Goal: Task Accomplishment & Management: Use online tool/utility

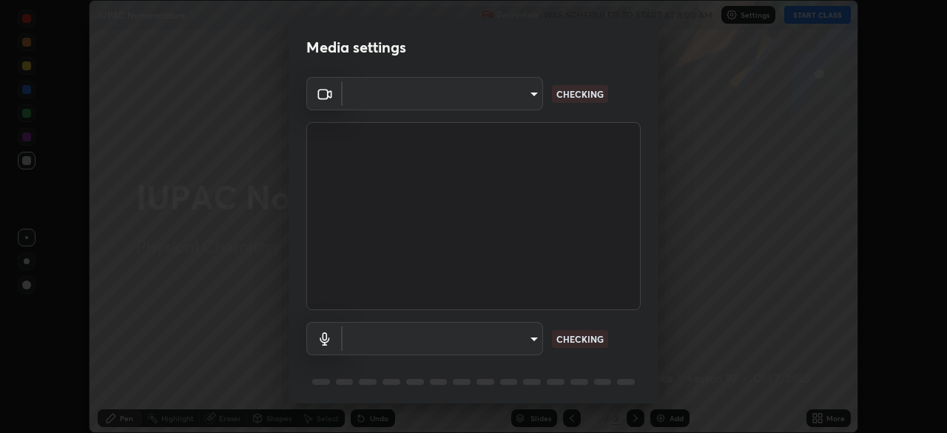
scroll to position [52, 0]
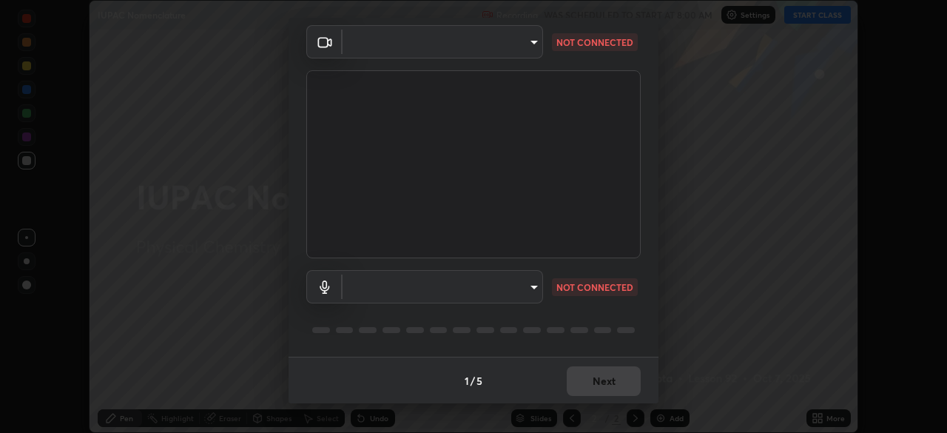
type input "feefededc26481adbdbb486016eba61181789c51060ac2a53e278c5aae7449bd"
type input "default"
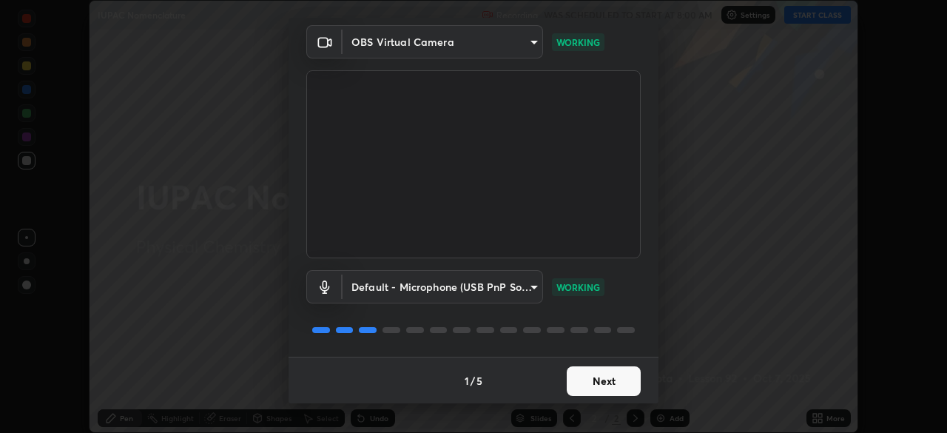
click at [625, 380] on button "Next" at bounding box center [604, 381] width 74 height 30
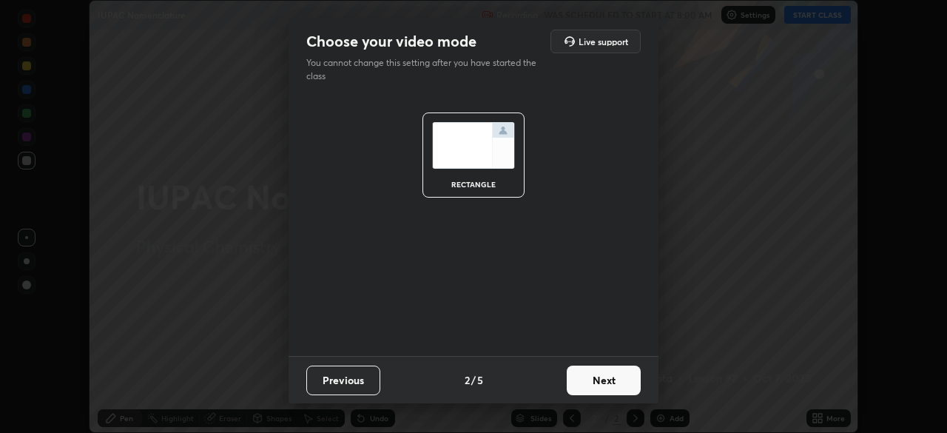
scroll to position [0, 0]
click at [622, 383] on button "Next" at bounding box center [604, 381] width 74 height 30
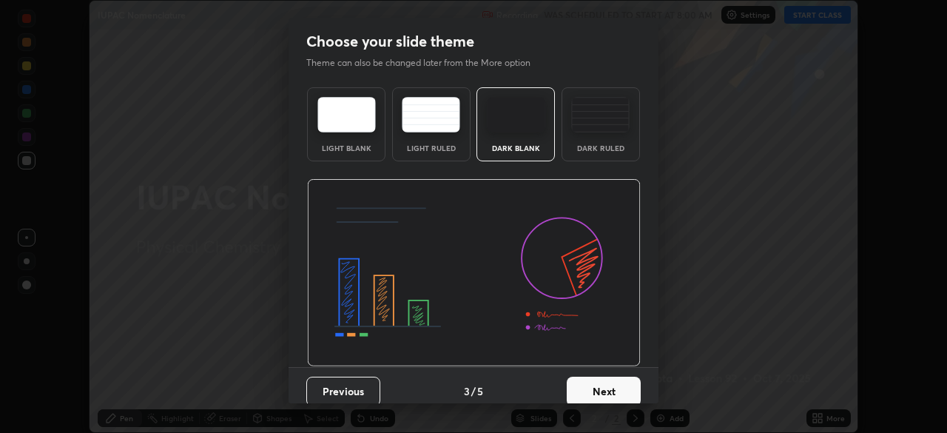
click at [617, 383] on button "Next" at bounding box center [604, 392] width 74 height 30
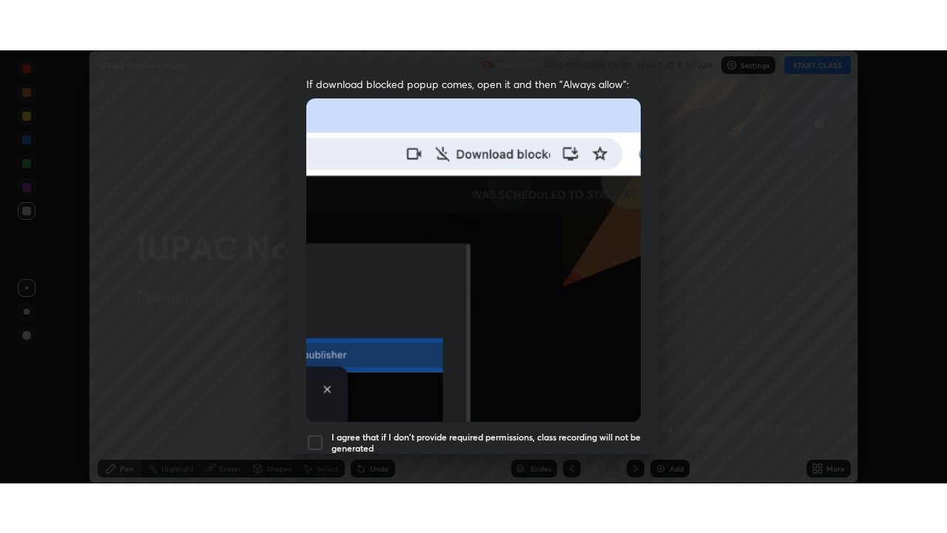
scroll to position [354, 0]
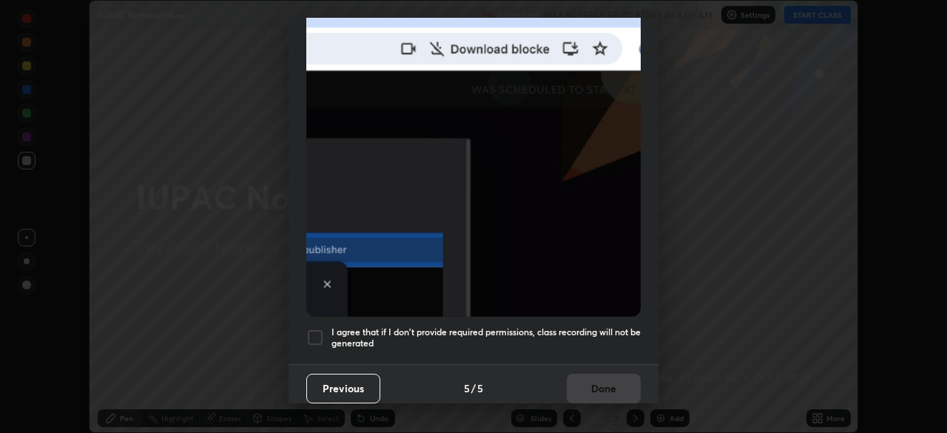
click at [318, 332] on div at bounding box center [315, 338] width 18 height 18
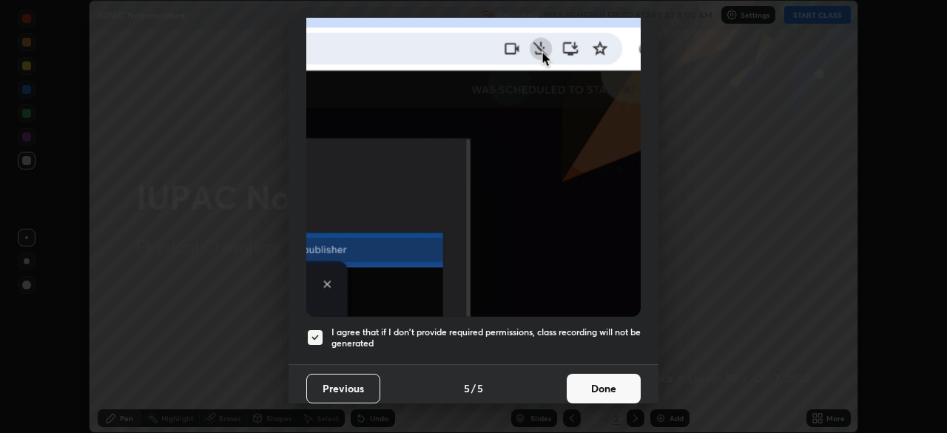
click at [605, 378] on button "Done" at bounding box center [604, 389] width 74 height 30
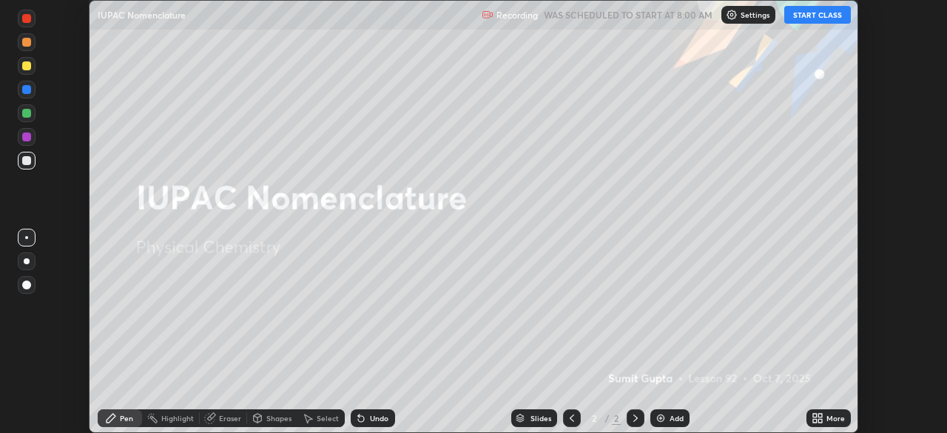
click at [822, 416] on icon at bounding box center [821, 416] width 4 height 4
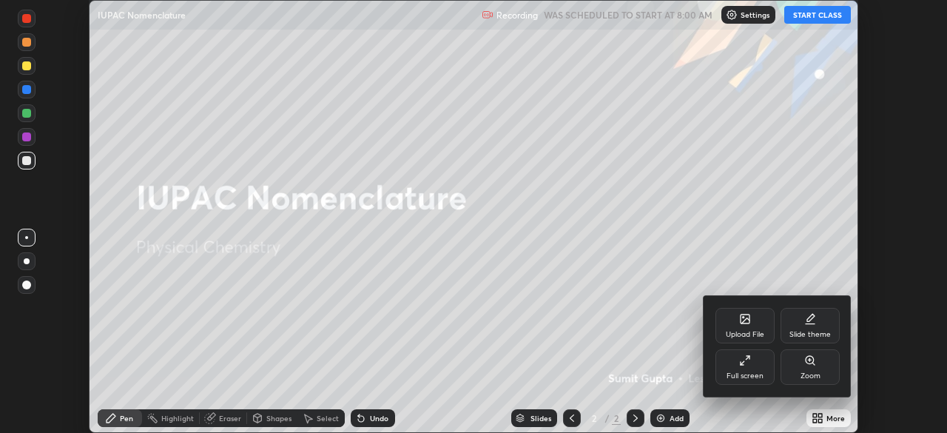
click at [756, 374] on div "Full screen" at bounding box center [745, 375] width 37 height 7
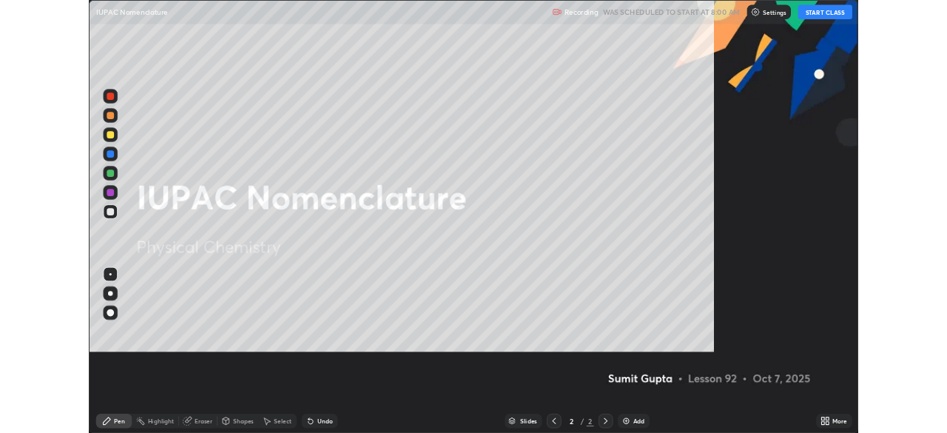
scroll to position [533, 947]
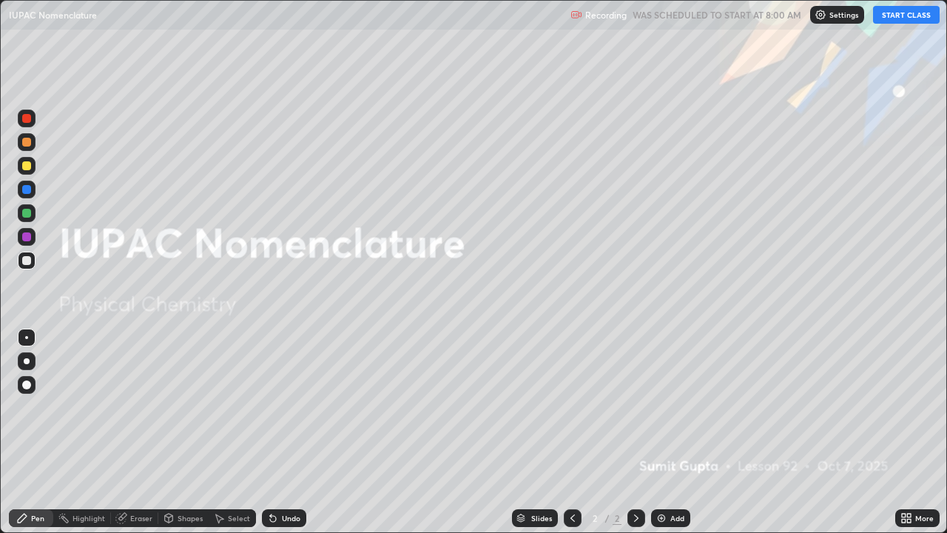
click at [908, 10] on button "START CLASS" at bounding box center [906, 15] width 67 height 18
click at [662, 432] on div "Add" at bounding box center [670, 518] width 39 height 18
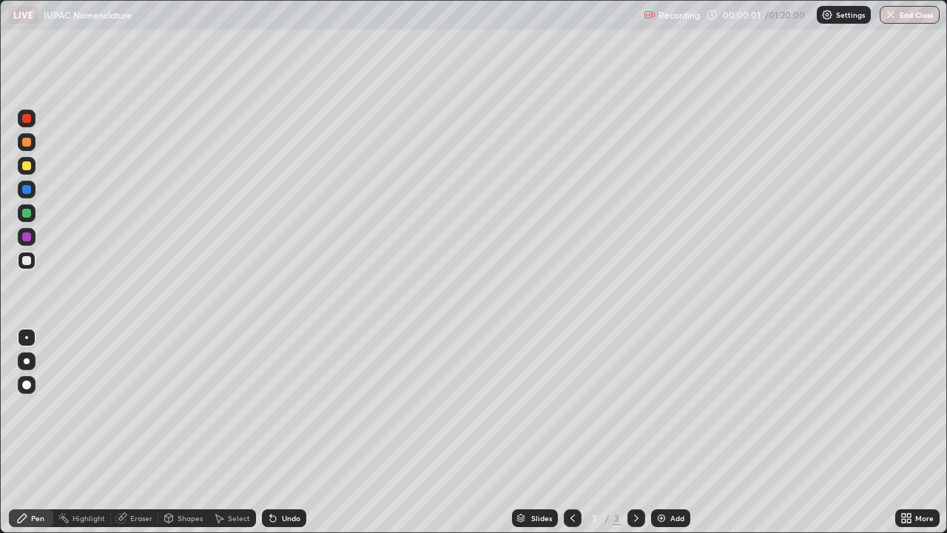
click at [31, 363] on div at bounding box center [27, 361] width 18 height 18
click at [28, 160] on div at bounding box center [27, 166] width 18 height 18
click at [25, 263] on div at bounding box center [26, 260] width 9 height 9
click at [27, 143] on div at bounding box center [26, 142] width 9 height 9
click at [27, 238] on div at bounding box center [26, 236] width 9 height 9
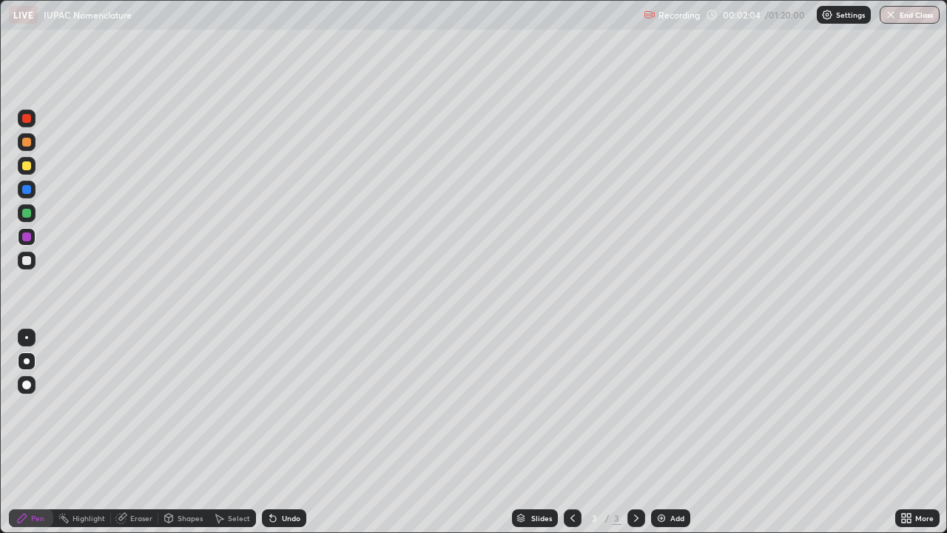
click at [24, 262] on div at bounding box center [26, 260] width 9 height 9
click at [661, 432] on img at bounding box center [662, 518] width 12 height 12
click at [24, 261] on div at bounding box center [26, 260] width 9 height 9
click at [236, 432] on div "Select" at bounding box center [239, 517] width 22 height 7
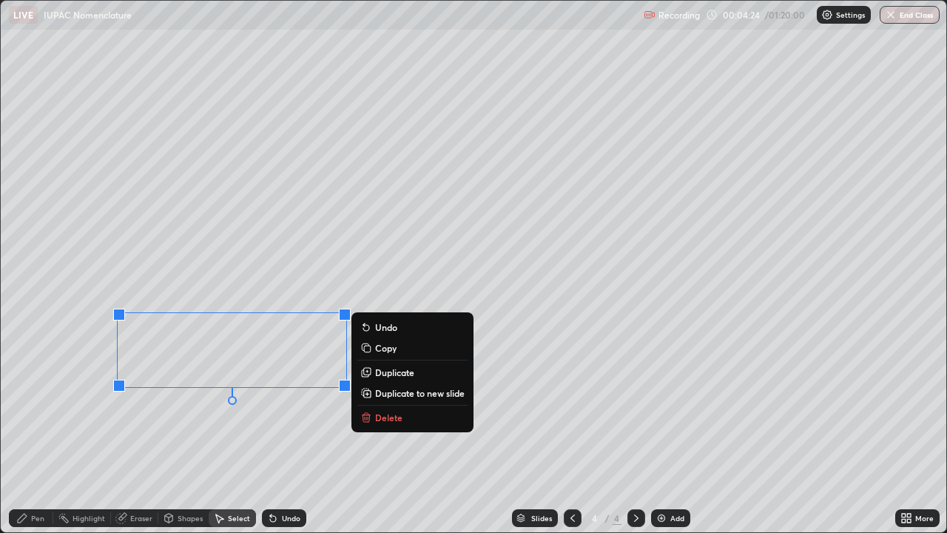
click at [376, 420] on p "Delete" at bounding box center [388, 417] width 27 height 12
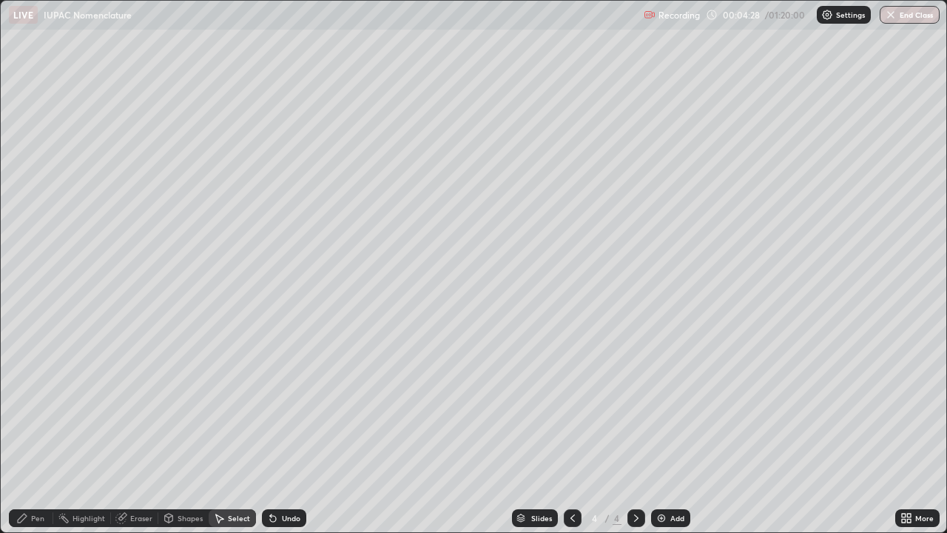
click at [211, 93] on div "0 ° Undo Copy Duplicate Duplicate to new slide Delete" at bounding box center [474, 267] width 947 height 532
click at [21, 432] on icon at bounding box center [22, 518] width 12 height 12
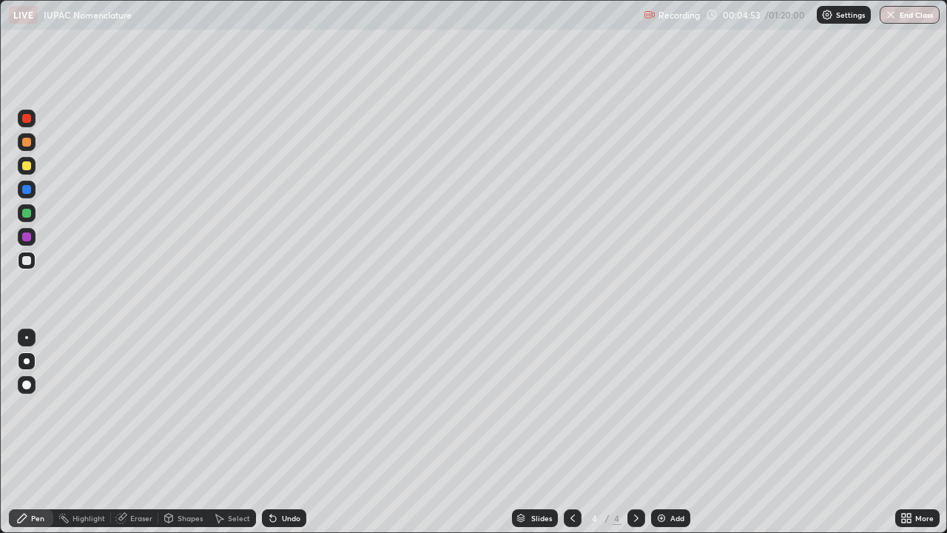
click at [27, 263] on div at bounding box center [26, 260] width 9 height 9
click at [23, 240] on div at bounding box center [26, 236] width 9 height 9
click at [27, 261] on div at bounding box center [26, 260] width 9 height 9
click at [27, 211] on div at bounding box center [26, 213] width 9 height 9
click at [269, 432] on icon at bounding box center [273, 518] width 12 height 12
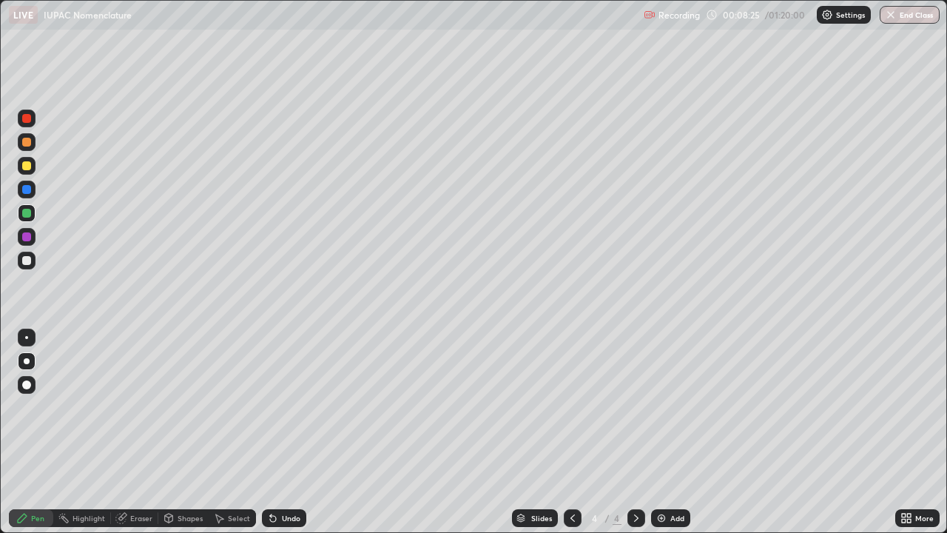
click at [666, 432] on div "Add" at bounding box center [670, 518] width 39 height 18
click at [23, 164] on div at bounding box center [26, 165] width 9 height 9
click at [27, 260] on div at bounding box center [26, 260] width 9 height 9
click at [660, 432] on img at bounding box center [662, 518] width 12 height 12
click at [24, 358] on div at bounding box center [27, 361] width 6 height 6
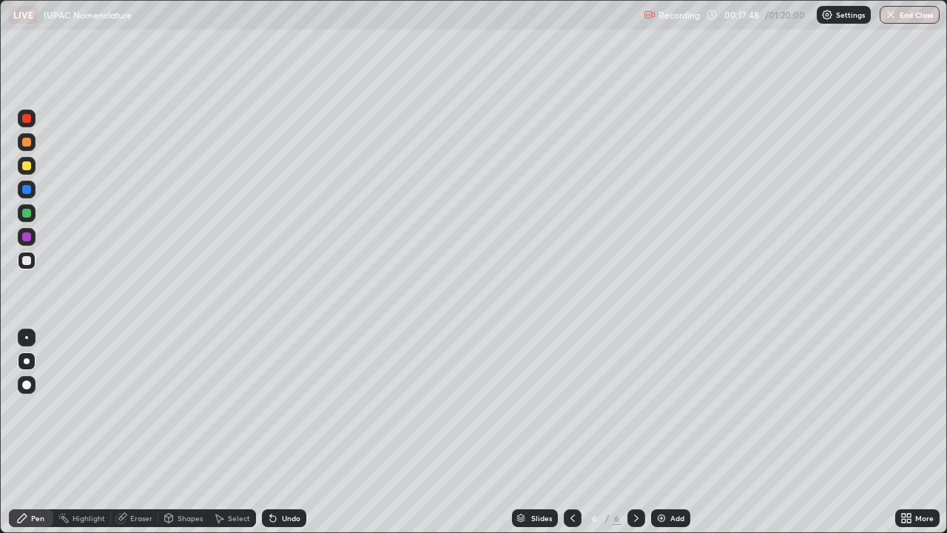
click at [30, 164] on div at bounding box center [26, 165] width 9 height 9
click at [271, 432] on icon at bounding box center [273, 519] width 6 height 6
click at [270, 432] on icon at bounding box center [273, 519] width 6 height 6
click at [271, 432] on icon at bounding box center [273, 519] width 6 height 6
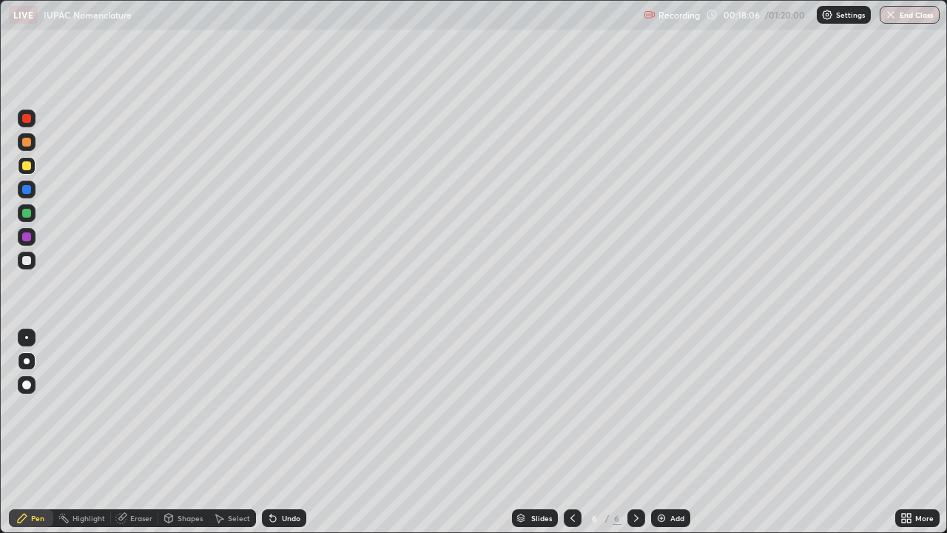
click at [24, 263] on div at bounding box center [26, 260] width 9 height 9
click at [28, 167] on div at bounding box center [26, 165] width 9 height 9
click at [21, 264] on div at bounding box center [27, 261] width 18 height 18
click at [25, 166] on div at bounding box center [26, 165] width 9 height 9
click at [25, 258] on div at bounding box center [26, 260] width 9 height 9
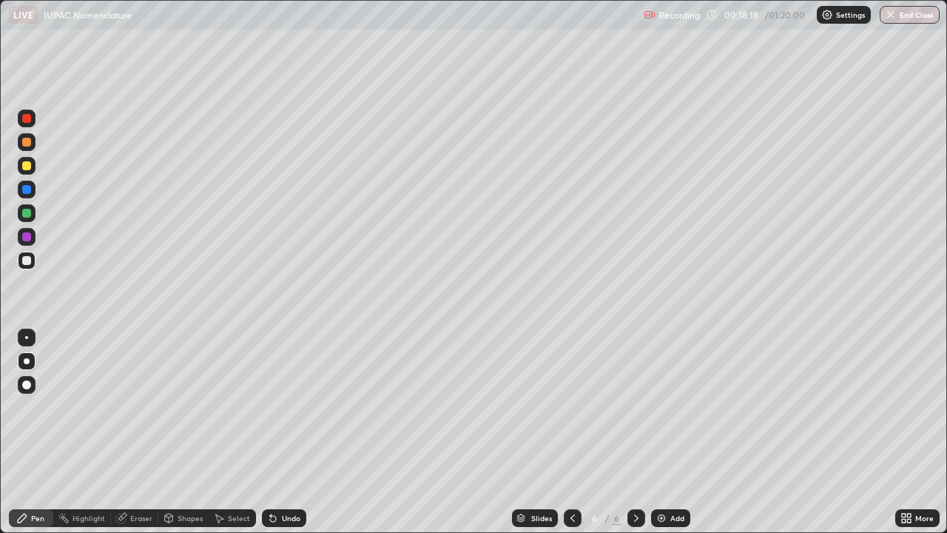
click at [30, 165] on div at bounding box center [26, 165] width 9 height 9
click at [17, 250] on div at bounding box center [27, 261] width 24 height 24
click at [27, 232] on div at bounding box center [26, 236] width 9 height 9
click at [28, 164] on div at bounding box center [26, 165] width 9 height 9
click at [27, 261] on div at bounding box center [26, 260] width 9 height 9
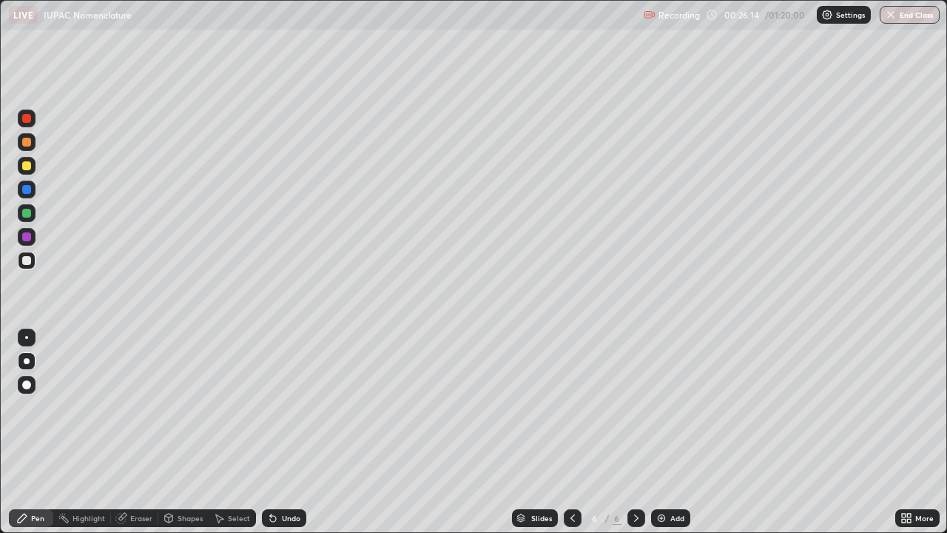
click at [275, 432] on div "Undo" at bounding box center [284, 518] width 44 height 18
click at [282, 432] on div "Undo" at bounding box center [291, 517] width 19 height 7
click at [295, 432] on div "Undo" at bounding box center [284, 518] width 44 height 18
click at [286, 432] on div "Undo" at bounding box center [291, 517] width 19 height 7
click at [289, 432] on div "Undo" at bounding box center [284, 518] width 44 height 18
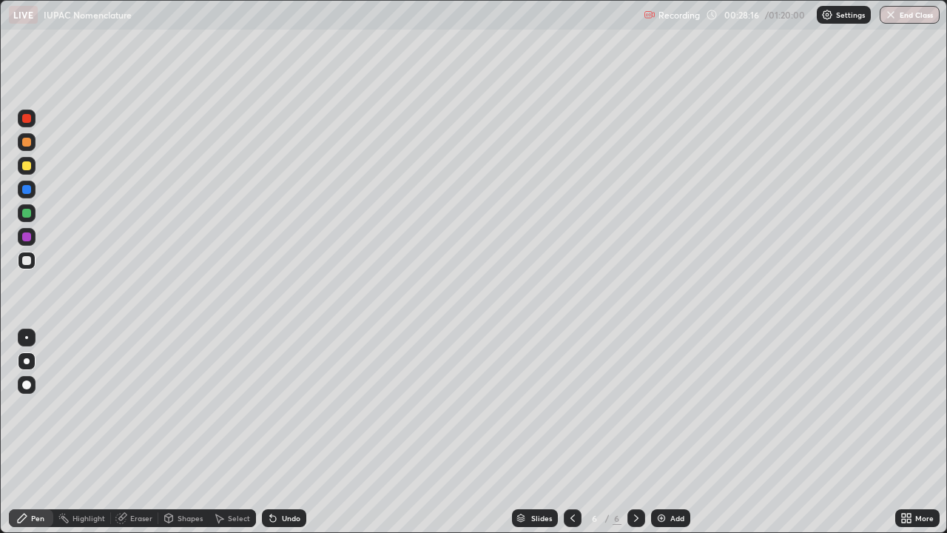
click at [269, 432] on div "Undo" at bounding box center [284, 518] width 44 height 18
click at [275, 432] on icon at bounding box center [273, 518] width 12 height 12
click at [279, 432] on div "Undo" at bounding box center [284, 518] width 44 height 18
click at [278, 432] on div "Undo" at bounding box center [284, 518] width 44 height 18
click at [298, 432] on div "Undo" at bounding box center [291, 517] width 19 height 7
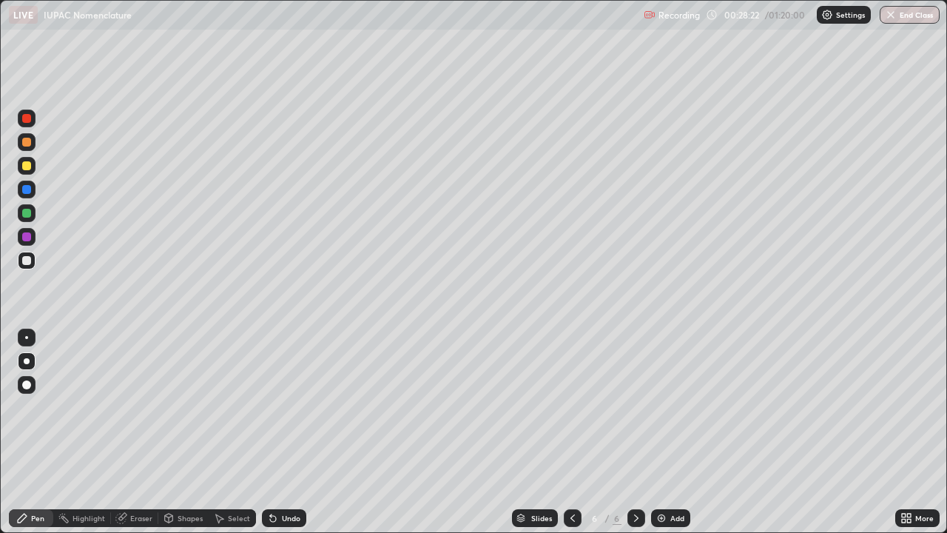
click at [289, 432] on div "Undo" at bounding box center [284, 518] width 44 height 18
click at [286, 432] on div "Undo" at bounding box center [291, 517] width 19 height 7
click at [282, 432] on div "Undo" at bounding box center [291, 517] width 19 height 7
click at [283, 432] on div "Undo" at bounding box center [291, 517] width 19 height 7
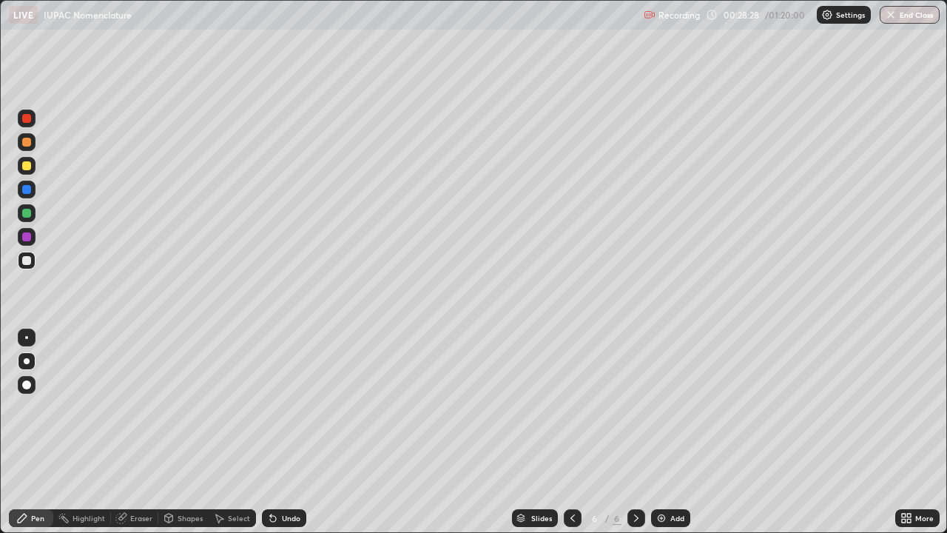
click at [282, 432] on div "Undo" at bounding box center [291, 517] width 19 height 7
click at [280, 432] on div "Undo" at bounding box center [284, 518] width 44 height 18
click at [635, 432] on icon at bounding box center [637, 518] width 12 height 12
click at [667, 432] on div "Add" at bounding box center [670, 518] width 39 height 18
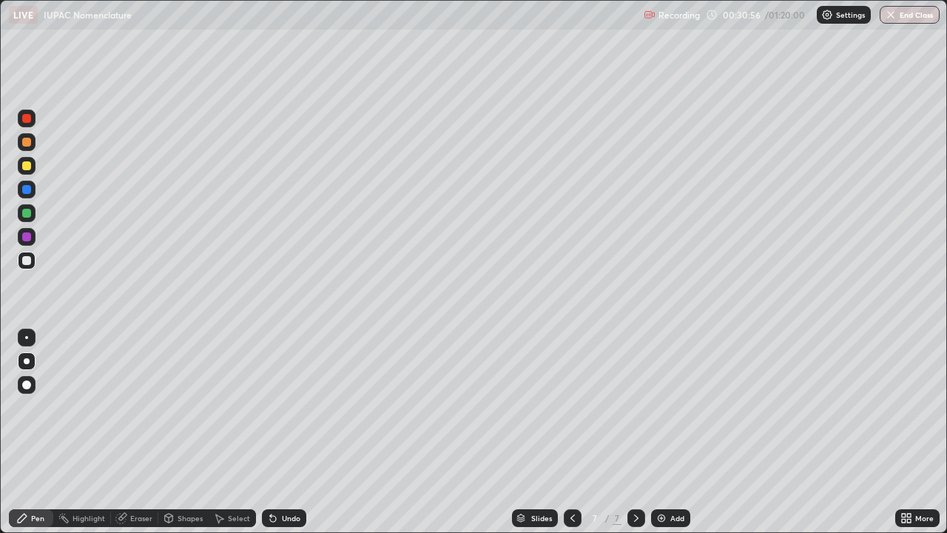
click at [23, 258] on div at bounding box center [26, 260] width 9 height 9
click at [31, 432] on div "Pen" at bounding box center [37, 517] width 13 height 7
click at [30, 169] on div at bounding box center [26, 165] width 9 height 9
click at [24, 257] on div at bounding box center [26, 260] width 9 height 9
click at [28, 241] on div at bounding box center [26, 236] width 9 height 9
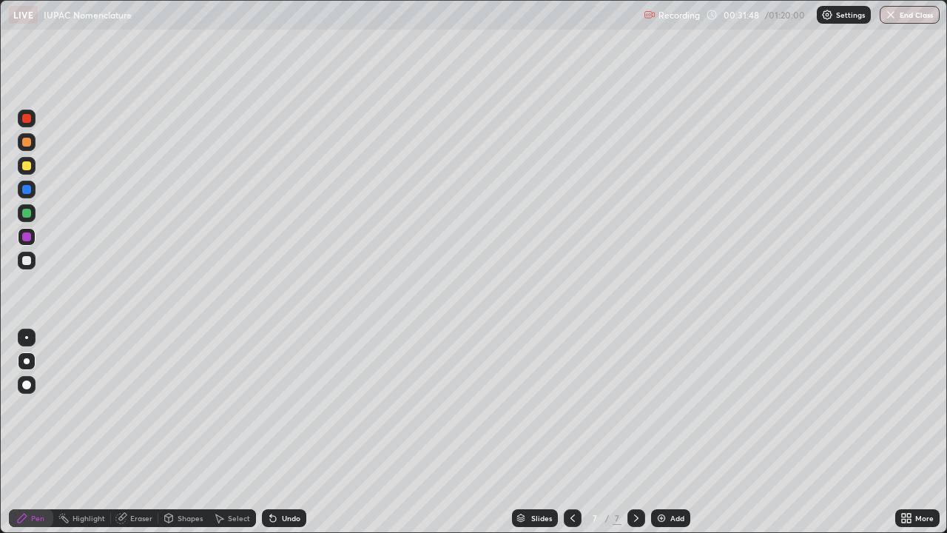
click at [270, 432] on icon at bounding box center [273, 519] width 6 height 6
click at [284, 432] on div "Undo" at bounding box center [284, 518] width 44 height 18
click at [287, 432] on div "Undo" at bounding box center [284, 518] width 44 height 18
click at [293, 432] on div "Undo" at bounding box center [284, 518] width 44 height 18
click at [29, 259] on div at bounding box center [26, 260] width 9 height 9
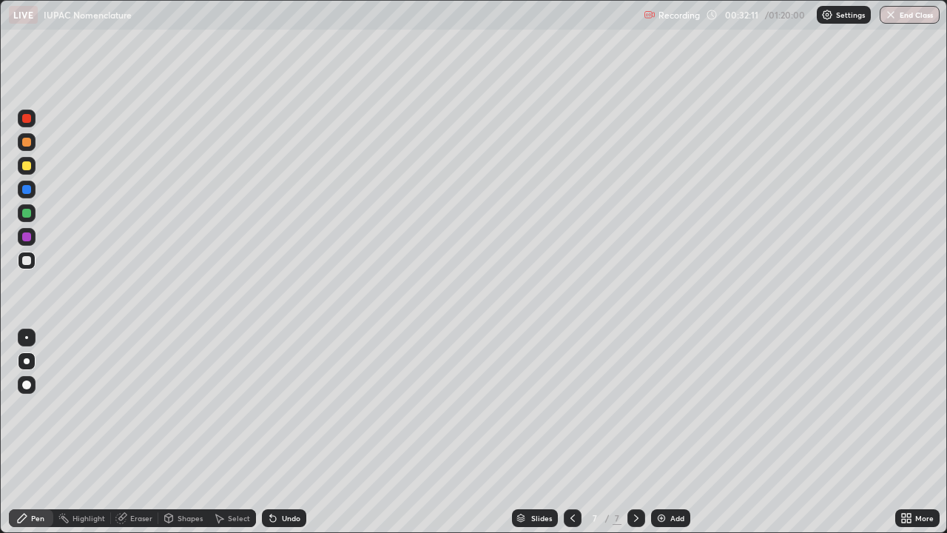
click at [30, 216] on div at bounding box center [26, 213] width 9 height 9
click at [282, 432] on div "Undo" at bounding box center [291, 517] width 19 height 7
click at [280, 432] on div "Undo" at bounding box center [284, 518] width 44 height 18
click at [283, 432] on div "Undo" at bounding box center [291, 517] width 19 height 7
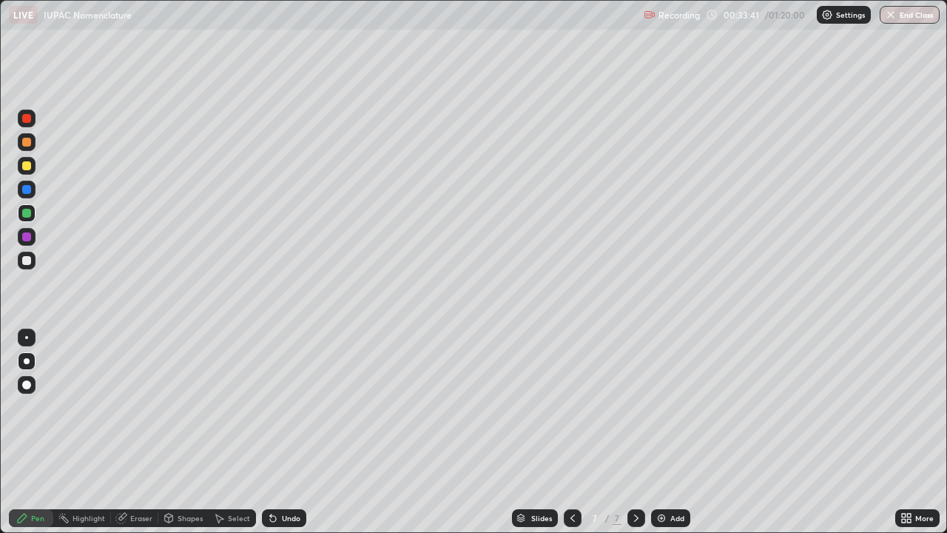
click at [25, 263] on div at bounding box center [26, 260] width 9 height 9
click at [24, 189] on div at bounding box center [26, 189] width 9 height 9
click at [283, 432] on div "Undo" at bounding box center [291, 517] width 19 height 7
click at [662, 432] on img at bounding box center [662, 518] width 12 height 12
click at [27, 168] on div at bounding box center [26, 165] width 9 height 9
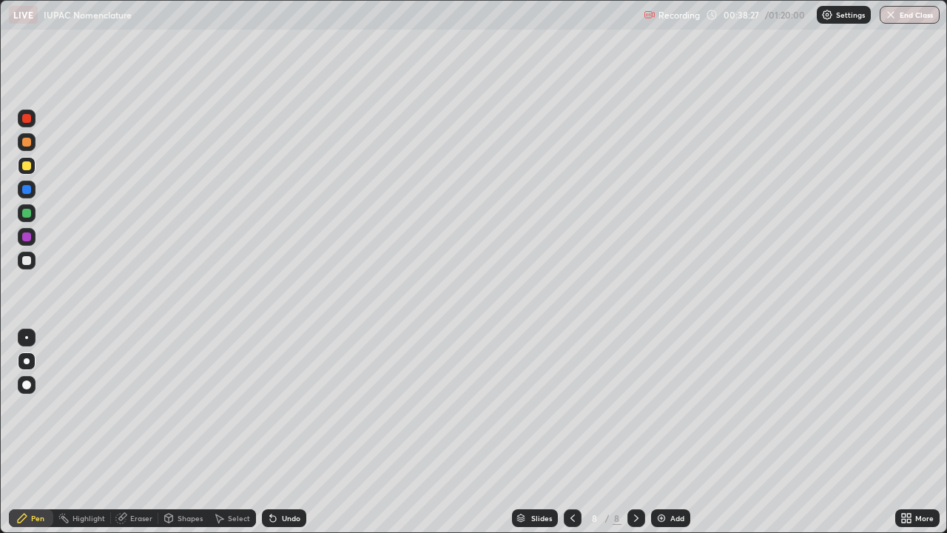
click at [286, 432] on div "Undo" at bounding box center [291, 517] width 19 height 7
click at [282, 432] on div "Undo" at bounding box center [284, 518] width 44 height 18
click at [28, 264] on div at bounding box center [26, 260] width 9 height 9
click at [27, 237] on div at bounding box center [26, 236] width 9 height 9
click at [27, 165] on div at bounding box center [26, 165] width 9 height 9
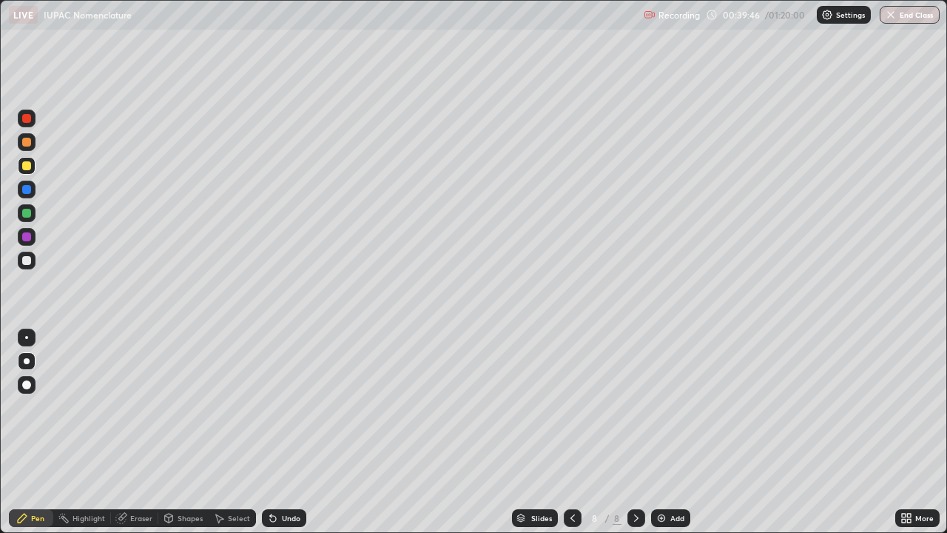
click at [27, 260] on div at bounding box center [26, 260] width 9 height 9
click at [27, 237] on div at bounding box center [26, 236] width 9 height 9
click at [665, 432] on img at bounding box center [662, 518] width 12 height 12
click at [26, 261] on div at bounding box center [26, 260] width 9 height 9
click at [22, 146] on div at bounding box center [27, 142] width 18 height 18
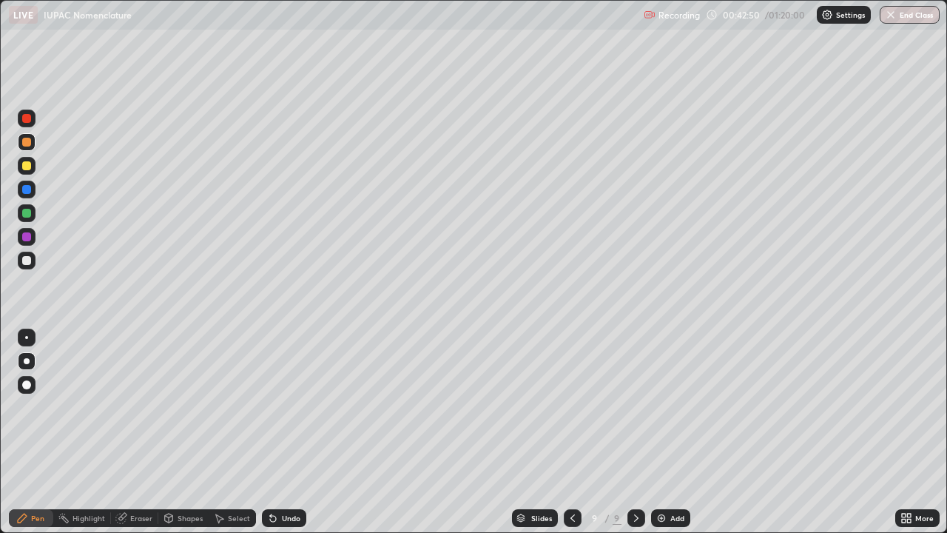
click at [27, 263] on div at bounding box center [26, 260] width 9 height 9
click at [272, 432] on icon at bounding box center [273, 518] width 12 height 12
click at [277, 432] on div "Undo" at bounding box center [284, 518] width 44 height 18
click at [34, 263] on div at bounding box center [27, 261] width 18 height 18
click at [30, 170] on div at bounding box center [27, 166] width 18 height 18
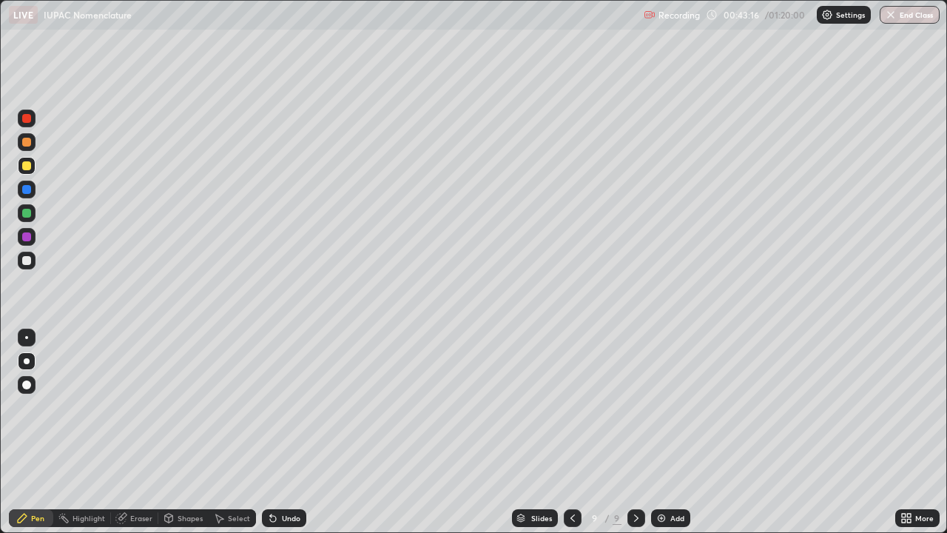
click at [25, 263] on div at bounding box center [26, 260] width 9 height 9
click at [25, 212] on div at bounding box center [26, 213] width 9 height 9
click at [27, 261] on div at bounding box center [26, 260] width 9 height 9
click at [27, 171] on div at bounding box center [27, 166] width 18 height 18
click at [29, 262] on div at bounding box center [26, 260] width 9 height 9
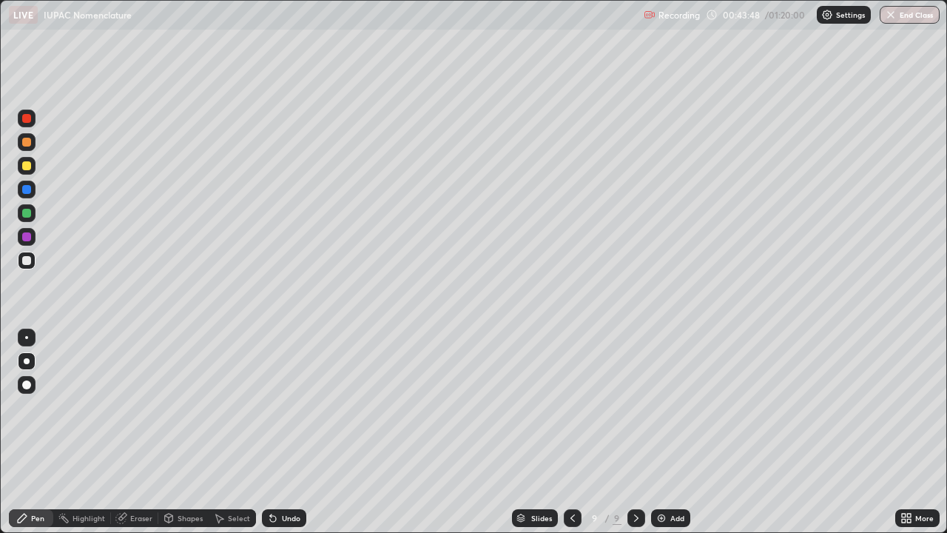
click at [27, 266] on div at bounding box center [27, 261] width 18 height 18
click at [27, 237] on div at bounding box center [26, 236] width 9 height 9
click at [25, 266] on div at bounding box center [27, 261] width 18 height 18
click at [228, 432] on div "Select" at bounding box center [239, 517] width 22 height 7
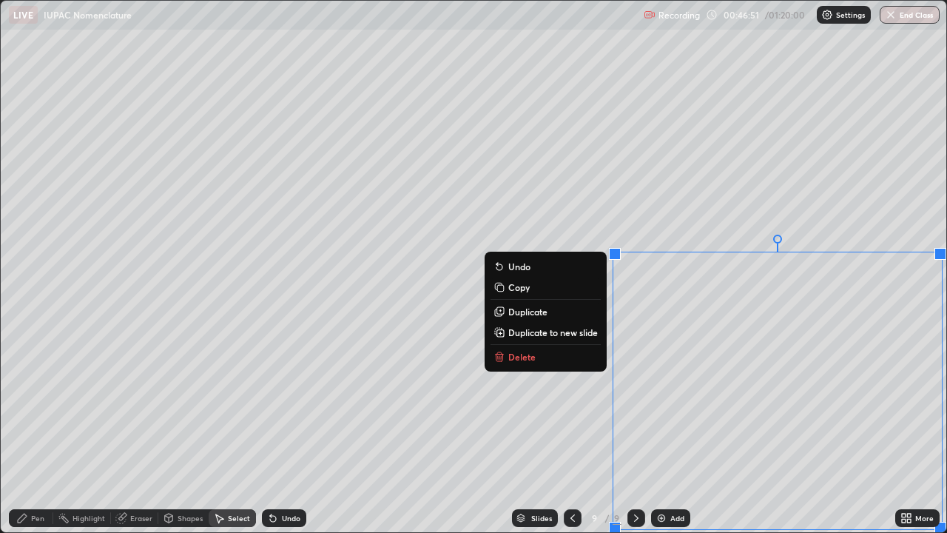
click at [508, 355] on p "Delete" at bounding box center [521, 357] width 27 height 12
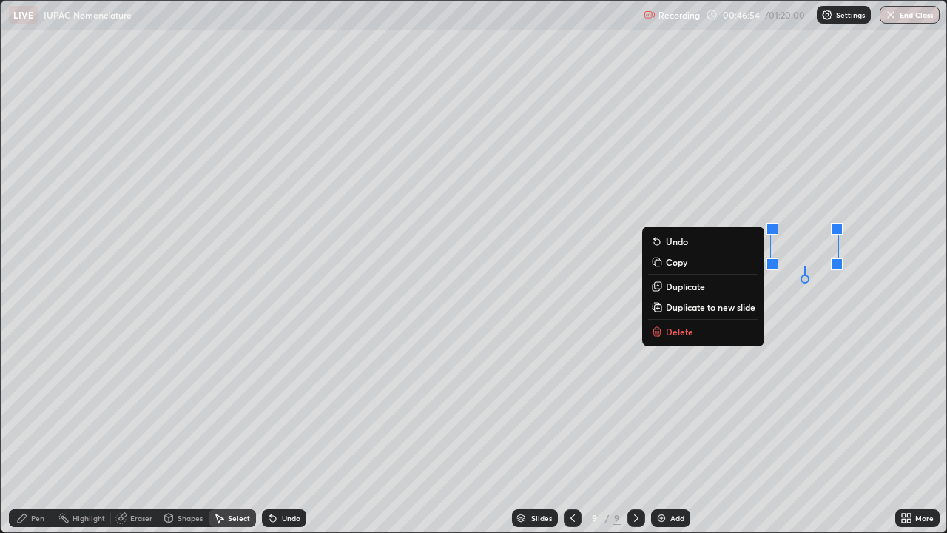
click at [667, 332] on p "Delete" at bounding box center [679, 332] width 27 height 12
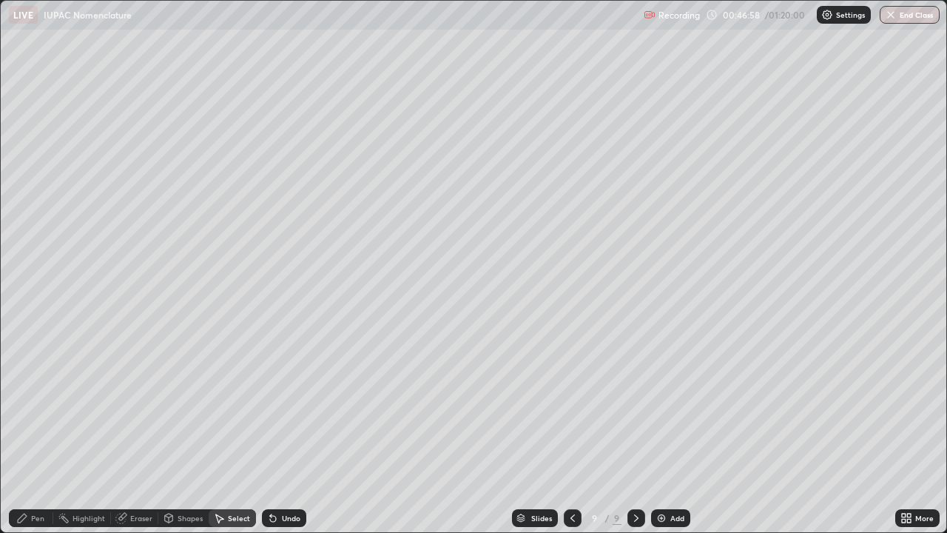
click at [38, 432] on div "Pen" at bounding box center [37, 517] width 13 height 7
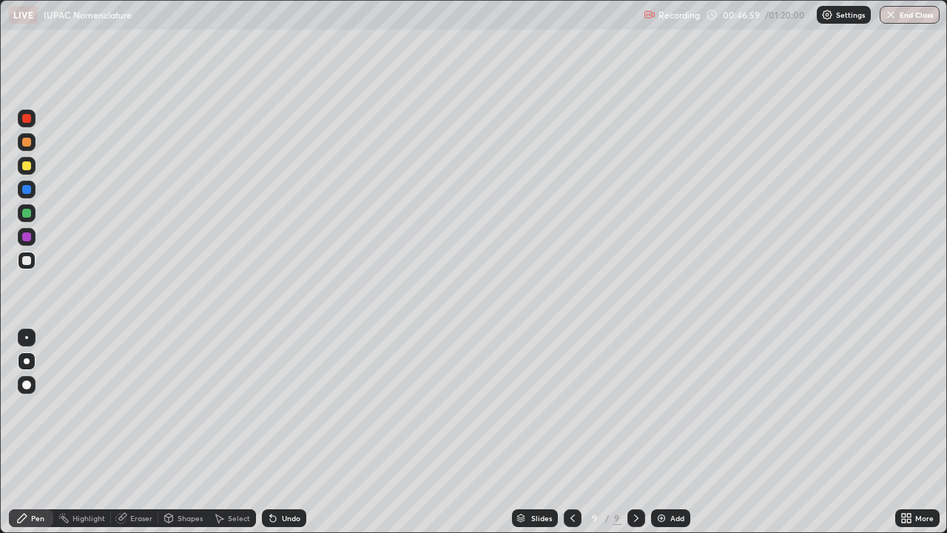
click at [28, 209] on div at bounding box center [26, 213] width 9 height 9
click at [35, 265] on div at bounding box center [27, 261] width 18 height 18
click at [30, 263] on div at bounding box center [26, 260] width 9 height 9
click at [24, 162] on div at bounding box center [26, 165] width 9 height 9
click at [671, 432] on div "Add" at bounding box center [678, 517] width 14 height 7
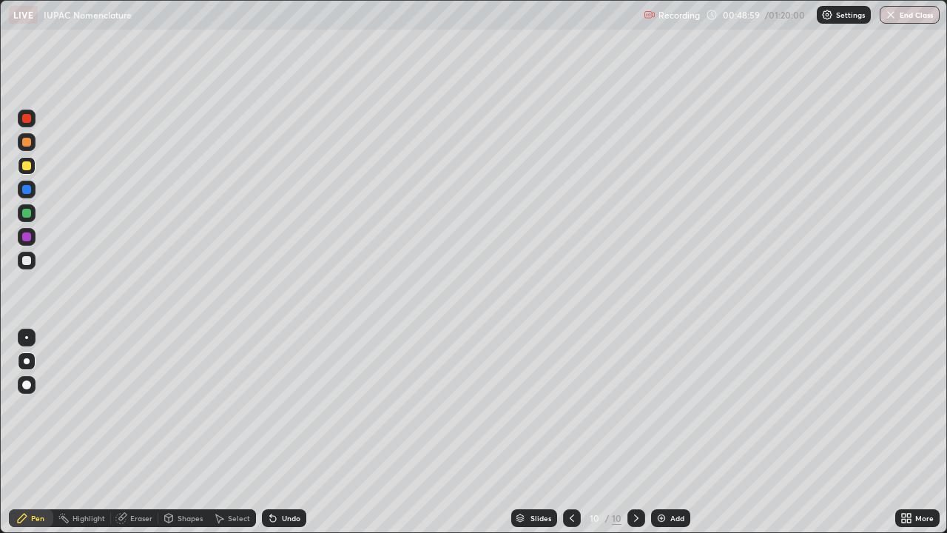
click at [24, 164] on div at bounding box center [26, 165] width 9 height 9
click at [286, 432] on div "Undo" at bounding box center [291, 517] width 19 height 7
click at [283, 432] on div "Undo" at bounding box center [291, 517] width 19 height 7
click at [25, 261] on div at bounding box center [26, 260] width 9 height 9
click at [28, 164] on div at bounding box center [26, 165] width 9 height 9
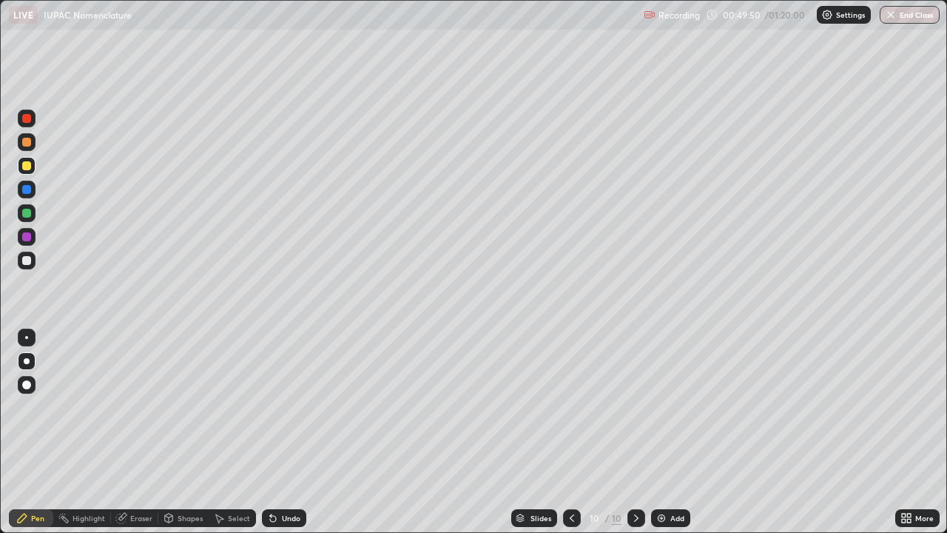
click at [283, 432] on div "Undo" at bounding box center [284, 518] width 44 height 18
click at [286, 432] on div "Undo" at bounding box center [284, 518] width 44 height 18
click at [22, 259] on div at bounding box center [26, 260] width 9 height 9
click at [25, 238] on div at bounding box center [26, 236] width 9 height 9
click at [27, 259] on div at bounding box center [26, 260] width 9 height 9
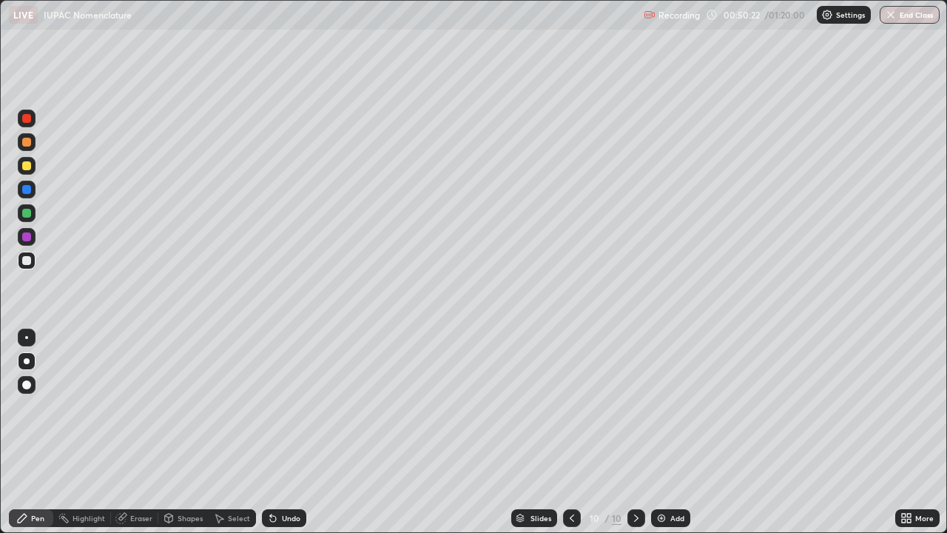
click at [28, 238] on div at bounding box center [26, 236] width 9 height 9
click at [289, 432] on div "Undo" at bounding box center [291, 517] width 19 height 7
click at [292, 432] on div "Undo" at bounding box center [291, 517] width 19 height 7
click at [26, 255] on div at bounding box center [27, 261] width 18 height 18
click at [27, 190] on div at bounding box center [26, 189] width 9 height 9
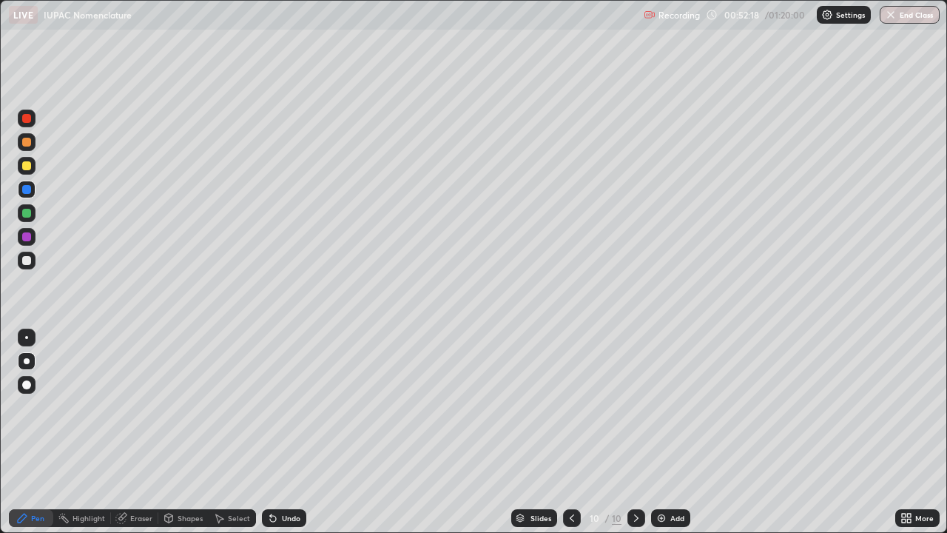
click at [282, 432] on div "Undo" at bounding box center [284, 518] width 44 height 18
click at [286, 432] on div "Undo" at bounding box center [284, 518] width 44 height 18
click at [271, 432] on icon at bounding box center [273, 519] width 6 height 6
click at [275, 432] on icon at bounding box center [273, 518] width 12 height 12
click at [289, 432] on div "Undo" at bounding box center [291, 517] width 19 height 7
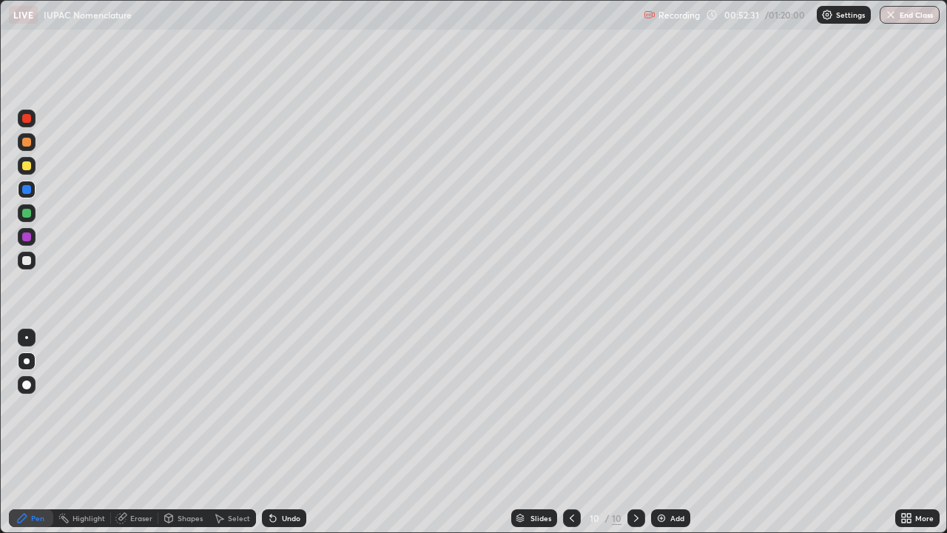
click at [289, 432] on div "Undo" at bounding box center [291, 517] width 19 height 7
click at [283, 432] on div "Undo" at bounding box center [284, 518] width 44 height 18
click at [673, 432] on div "Add" at bounding box center [678, 517] width 14 height 7
click at [30, 167] on div at bounding box center [26, 165] width 9 height 9
click at [271, 432] on icon at bounding box center [273, 519] width 6 height 6
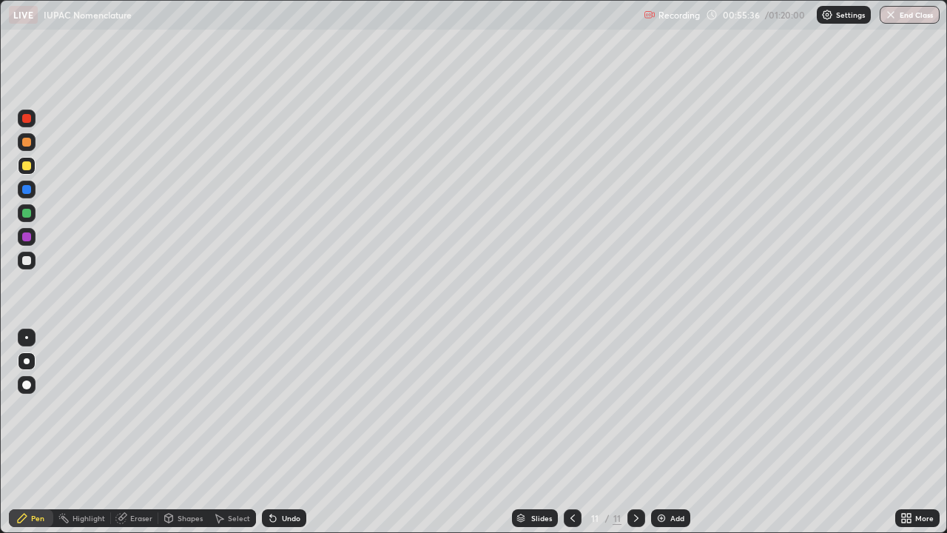
click at [282, 432] on div "Undo" at bounding box center [291, 517] width 19 height 7
click at [285, 432] on div "Undo" at bounding box center [291, 517] width 19 height 7
click at [270, 432] on icon at bounding box center [270, 514] width 1 height 1
click at [569, 432] on icon at bounding box center [573, 518] width 12 height 12
click at [639, 432] on icon at bounding box center [637, 518] width 12 height 12
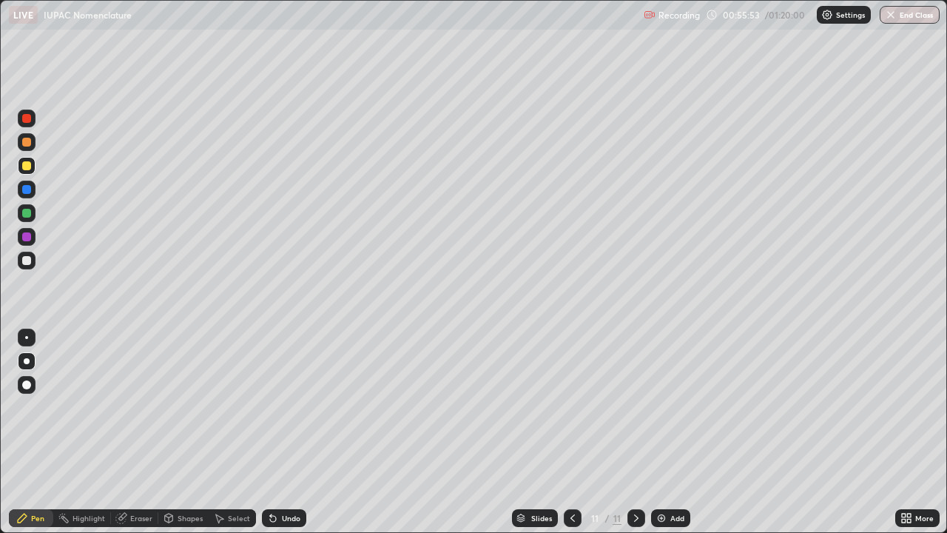
click at [271, 432] on icon at bounding box center [273, 519] width 6 height 6
click at [282, 432] on div "Undo" at bounding box center [291, 517] width 19 height 7
click at [277, 432] on div "Undo" at bounding box center [284, 518] width 44 height 18
click at [289, 432] on div "Undo" at bounding box center [291, 517] width 19 height 7
click at [287, 432] on div "Undo" at bounding box center [284, 518] width 44 height 18
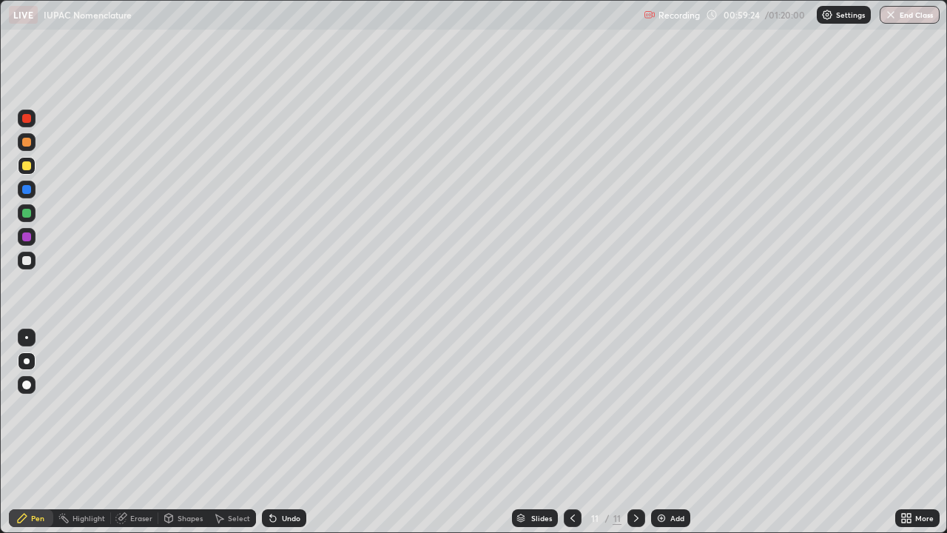
click at [571, 432] on icon at bounding box center [573, 518] width 12 height 12
click at [29, 256] on div at bounding box center [26, 260] width 9 height 9
click at [635, 432] on icon at bounding box center [637, 518] width 12 height 12
click at [281, 432] on div "Undo" at bounding box center [284, 518] width 44 height 18
click at [283, 432] on div "Undo" at bounding box center [291, 517] width 19 height 7
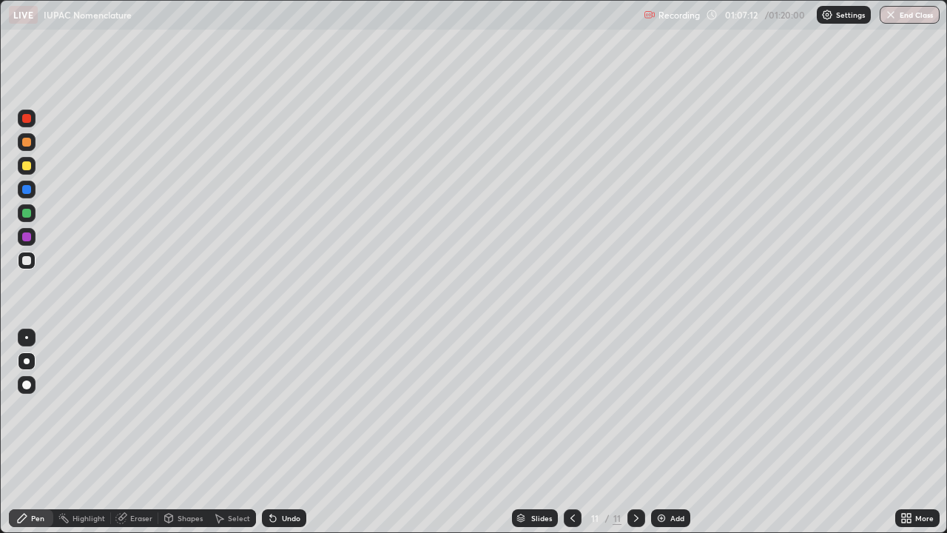
click at [671, 432] on div "Add" at bounding box center [670, 518] width 39 height 18
click at [24, 157] on div at bounding box center [27, 166] width 18 height 18
click at [27, 258] on div at bounding box center [26, 260] width 9 height 9
click at [277, 432] on div "Undo" at bounding box center [284, 518] width 44 height 18
click at [27, 166] on div at bounding box center [26, 165] width 9 height 9
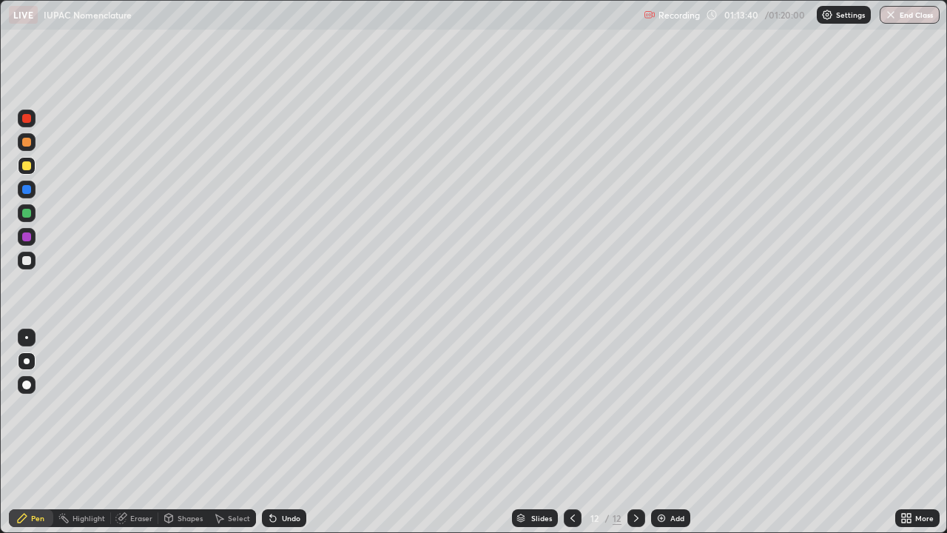
click at [901, 12] on button "End Class" at bounding box center [910, 15] width 60 height 18
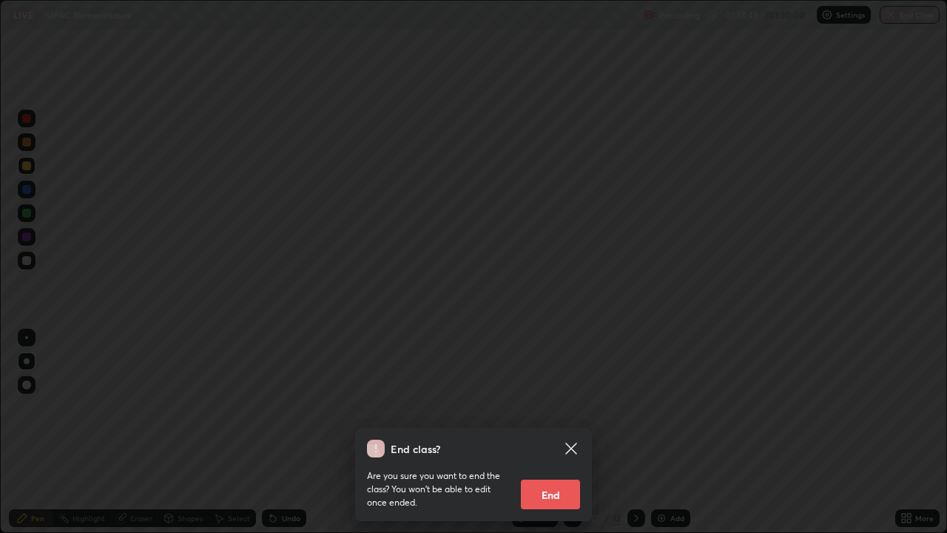
click at [540, 432] on button "End" at bounding box center [550, 495] width 59 height 30
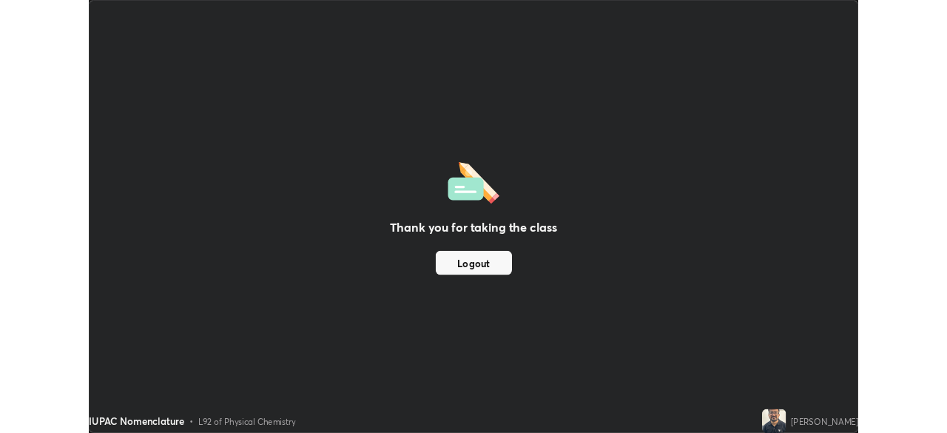
scroll to position [73576, 73062]
